Goal: Information Seeking & Learning: Learn about a topic

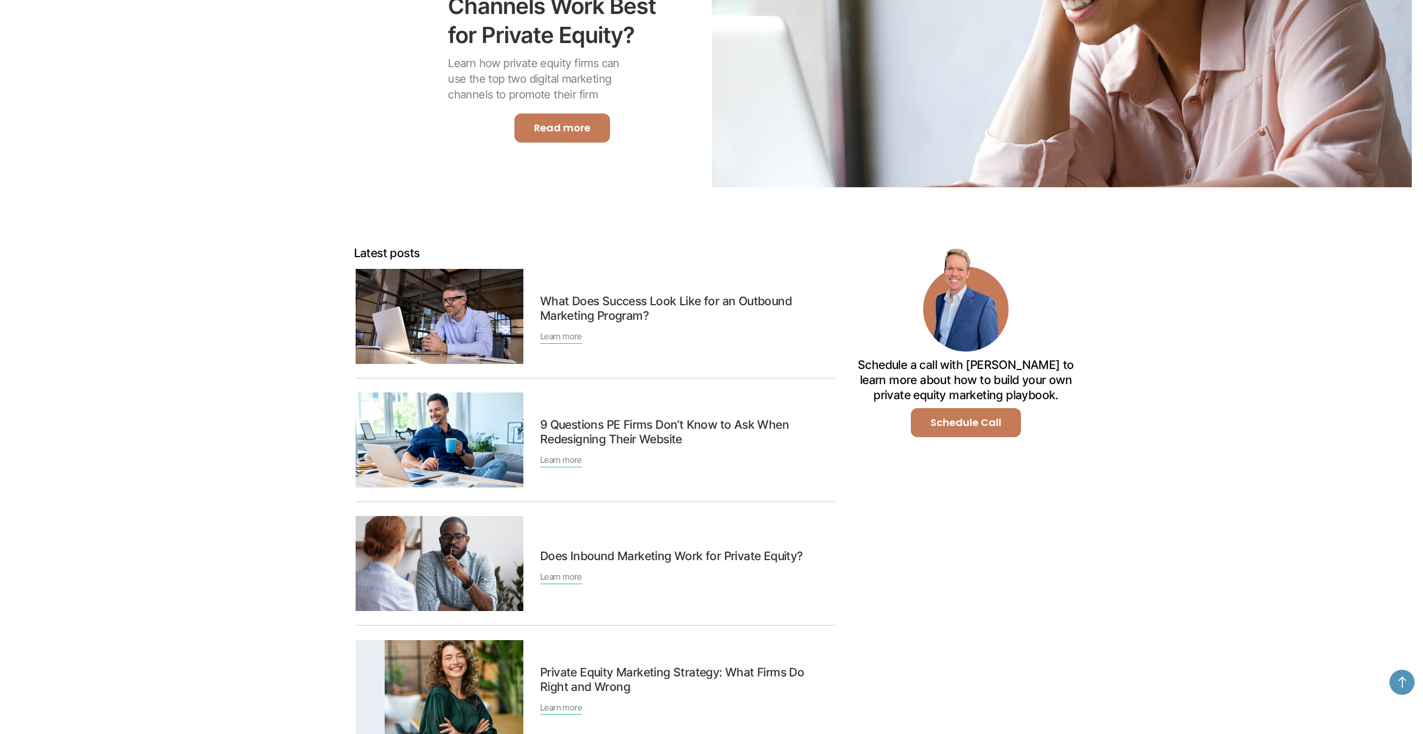
scroll to position [392, 0]
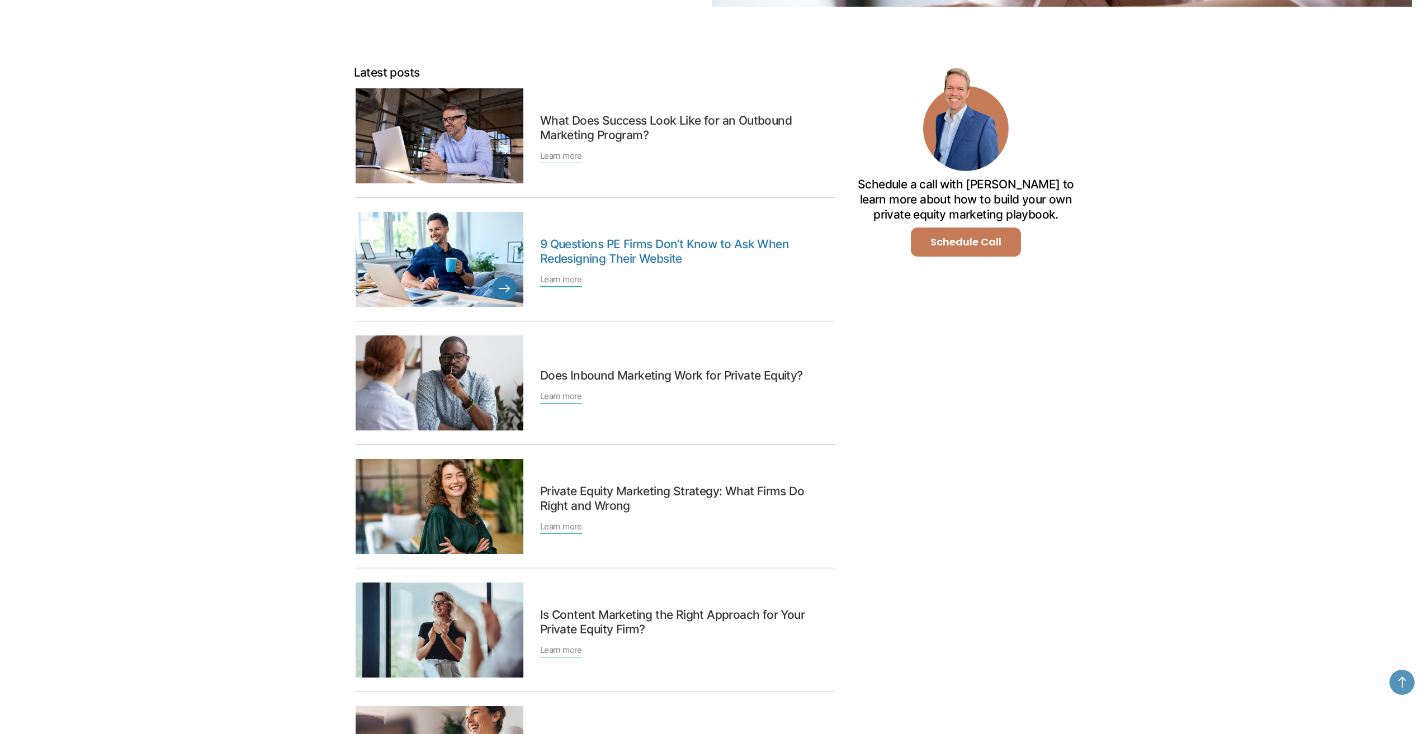
click at [606, 248] on link "9 Questions PE Firms Don’t Know to Ask When Redesigning Their Website" at bounding box center [685, 251] width 290 height 29
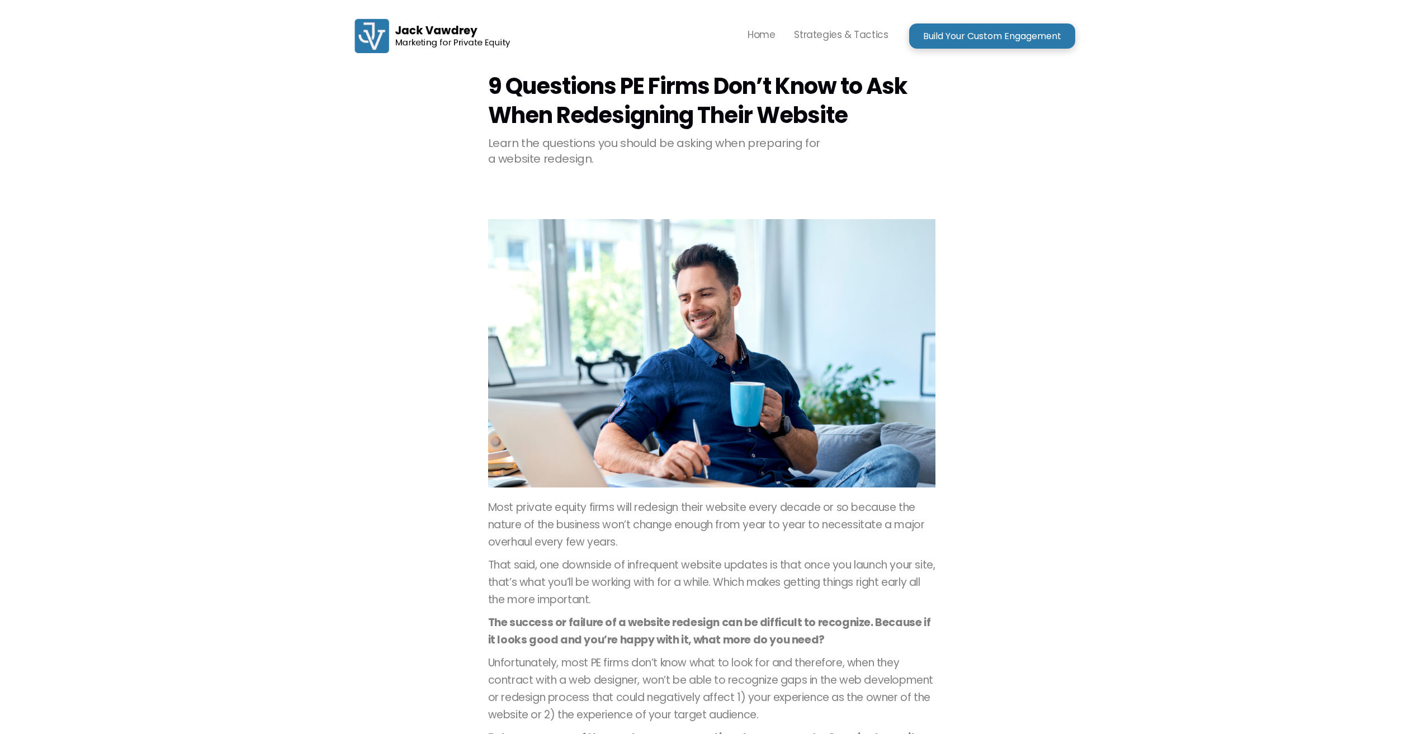
click at [370, 36] on img "home" at bounding box center [432, 35] width 168 height 49
